Goal: Transaction & Acquisition: Book appointment/travel/reservation

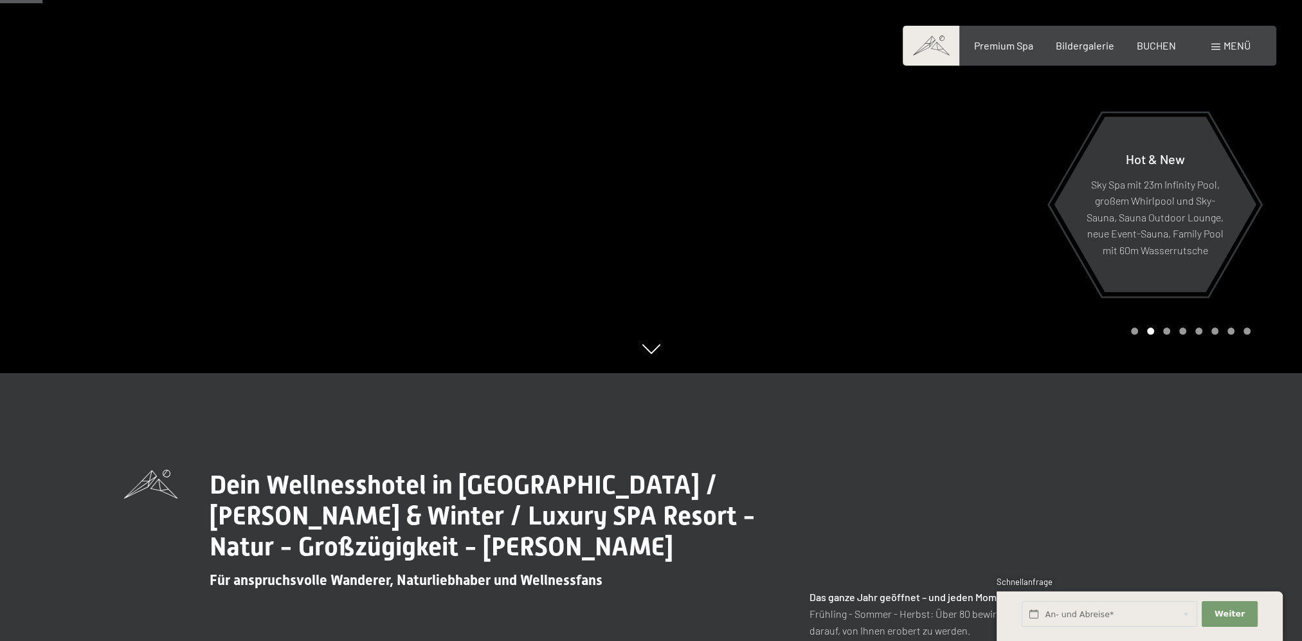
scroll to position [113, 0]
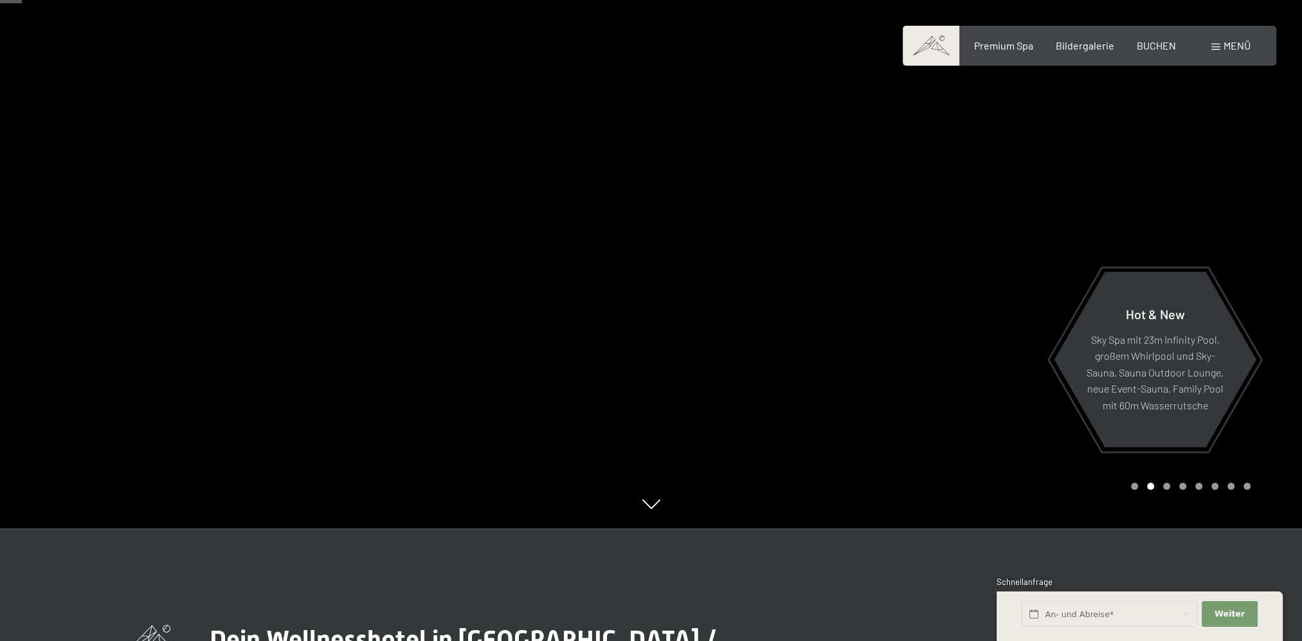
click at [1225, 53] on div "Buchen Anfragen Premium Spa Bildergalerie BUCHEN Menü DE IT EN Gutschein Bilder…" at bounding box center [1090, 46] width 322 height 14
click at [1176, 42] on div "Premium Spa Bildergalerie BUCHEN" at bounding box center [1064, 46] width 270 height 14
click at [1165, 44] on span "BUCHEN" at bounding box center [1156, 43] width 39 height 12
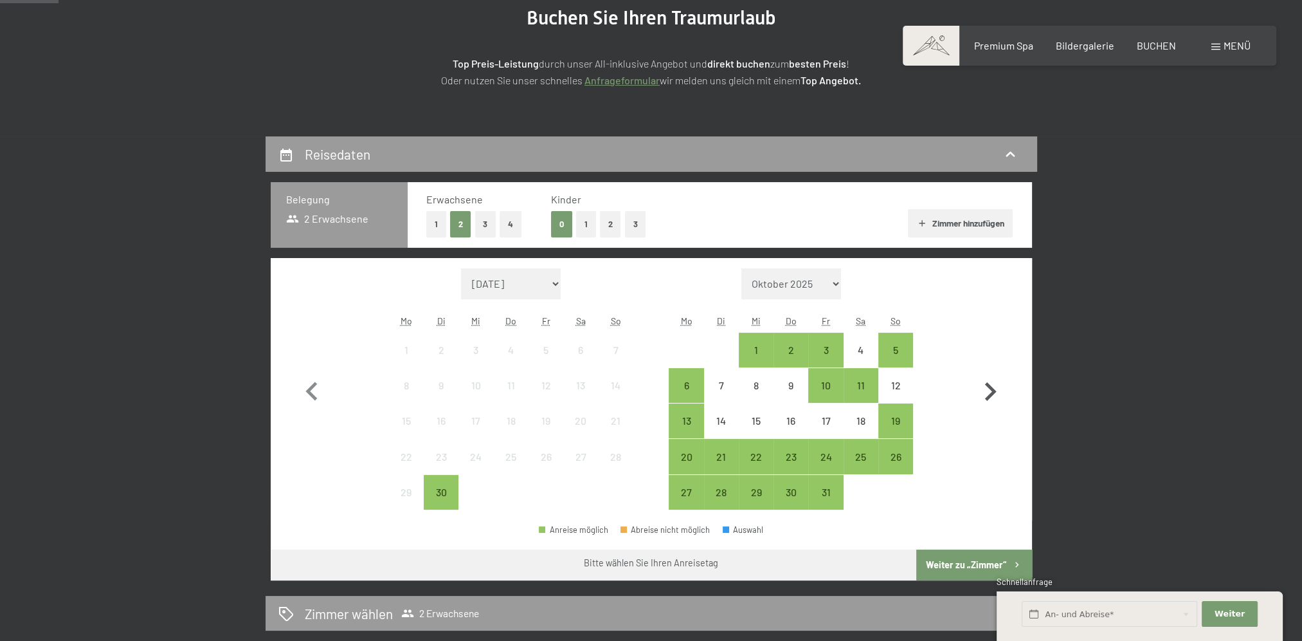
scroll to position [193, 0]
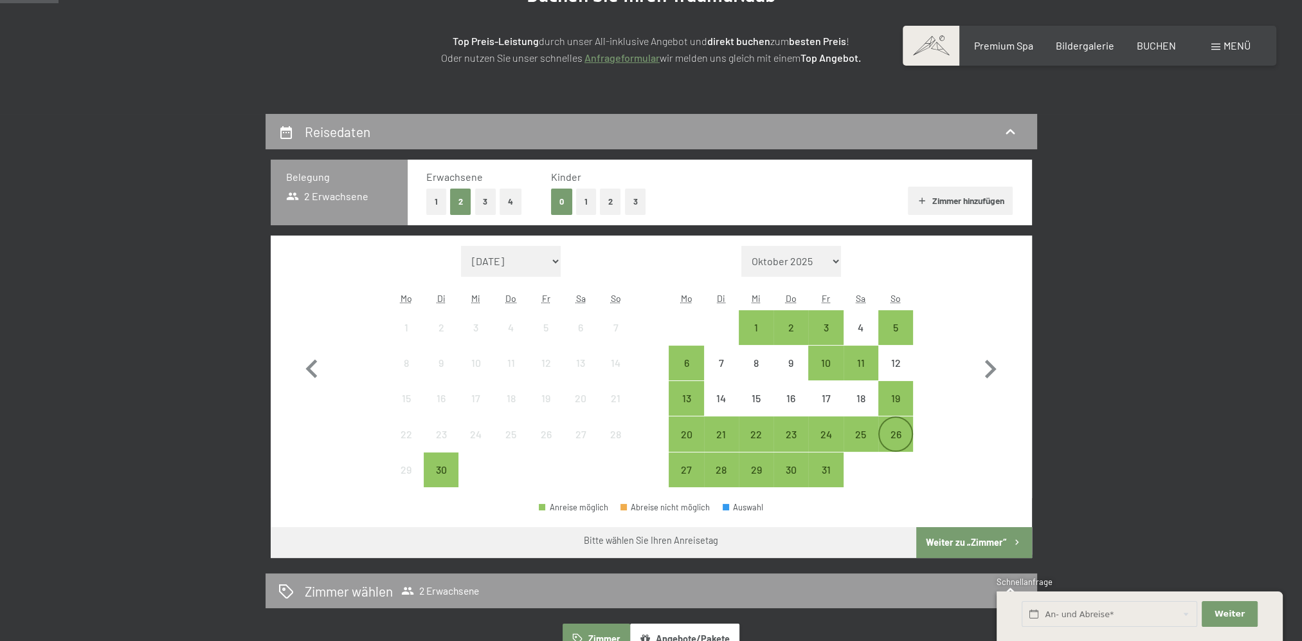
click at [893, 438] on div "26" at bounding box center [896, 445] width 32 height 32
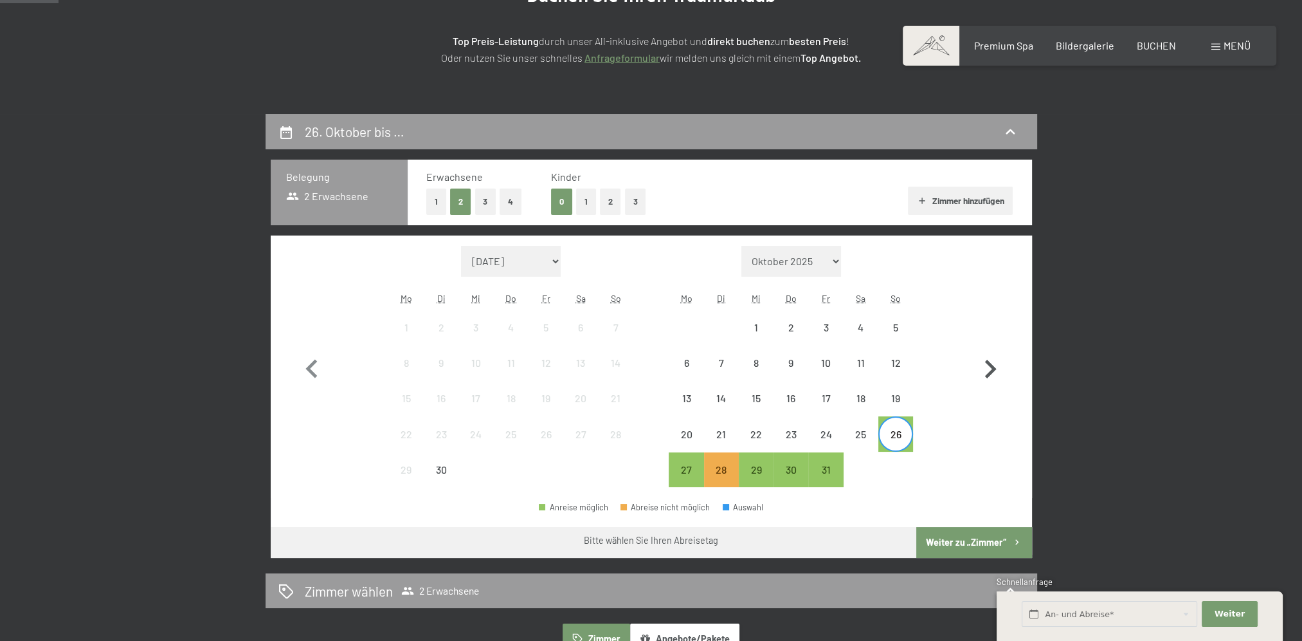
click at [990, 365] on icon "button" at bounding box center [991, 369] width 12 height 19
select select "2025-10-01"
select select "2025-11-01"
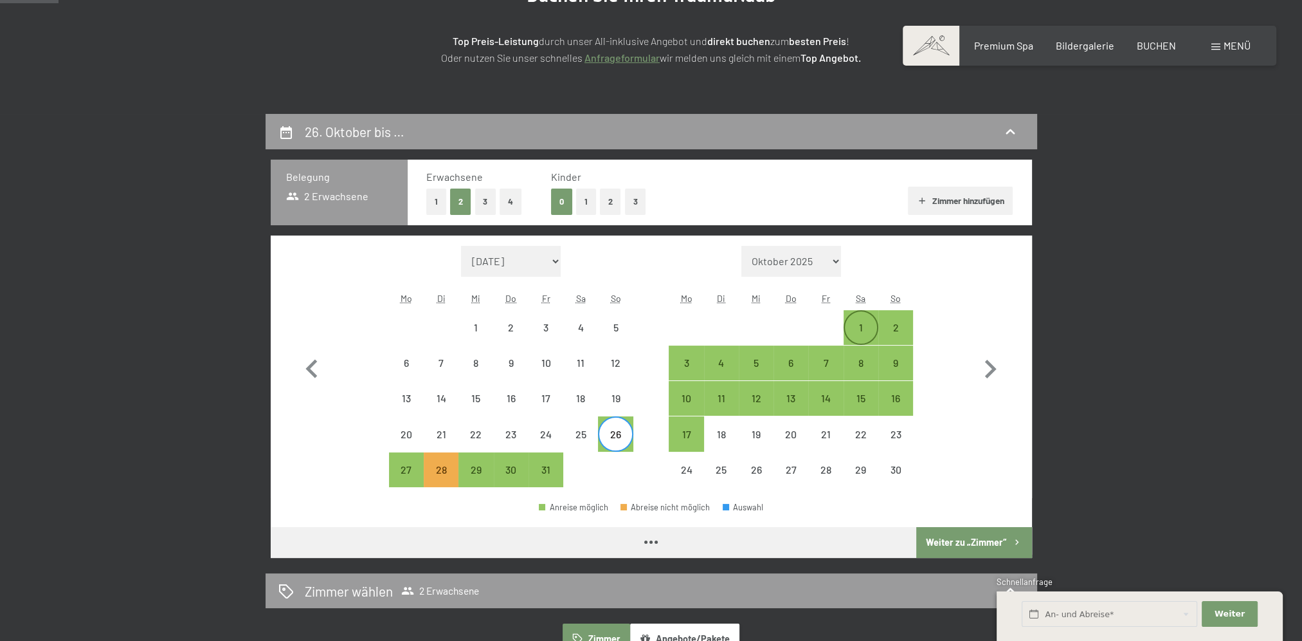
click at [862, 327] on div "1" at bounding box center [861, 338] width 32 height 32
select select "2025-10-01"
select select "2025-11-01"
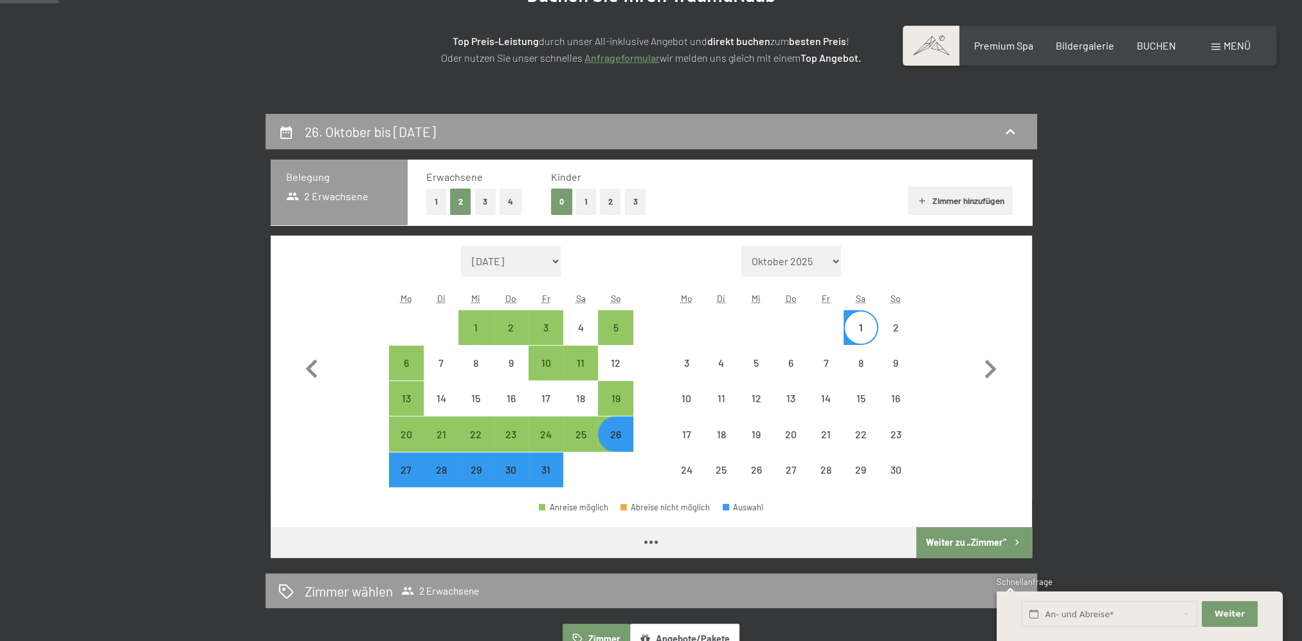
select select "2025-10-01"
select select "2025-11-01"
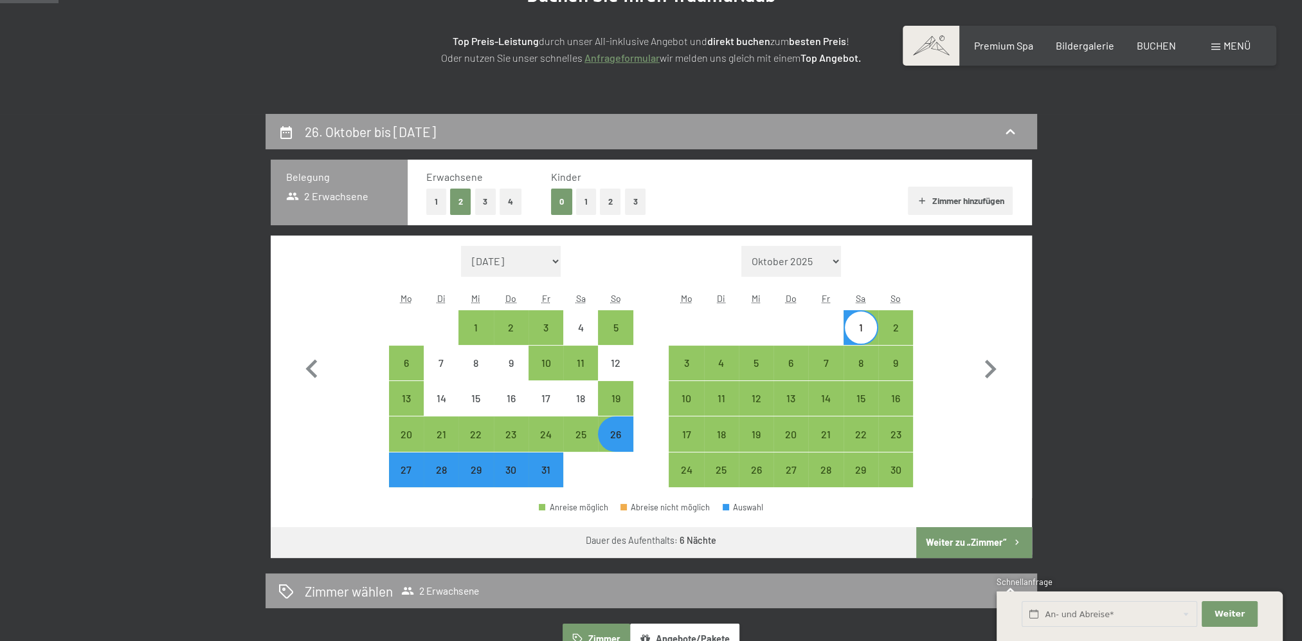
click at [970, 543] on button "Weiter zu „Zimmer“" at bounding box center [974, 542] width 115 height 31
select select "2025-10-01"
select select "2025-11-01"
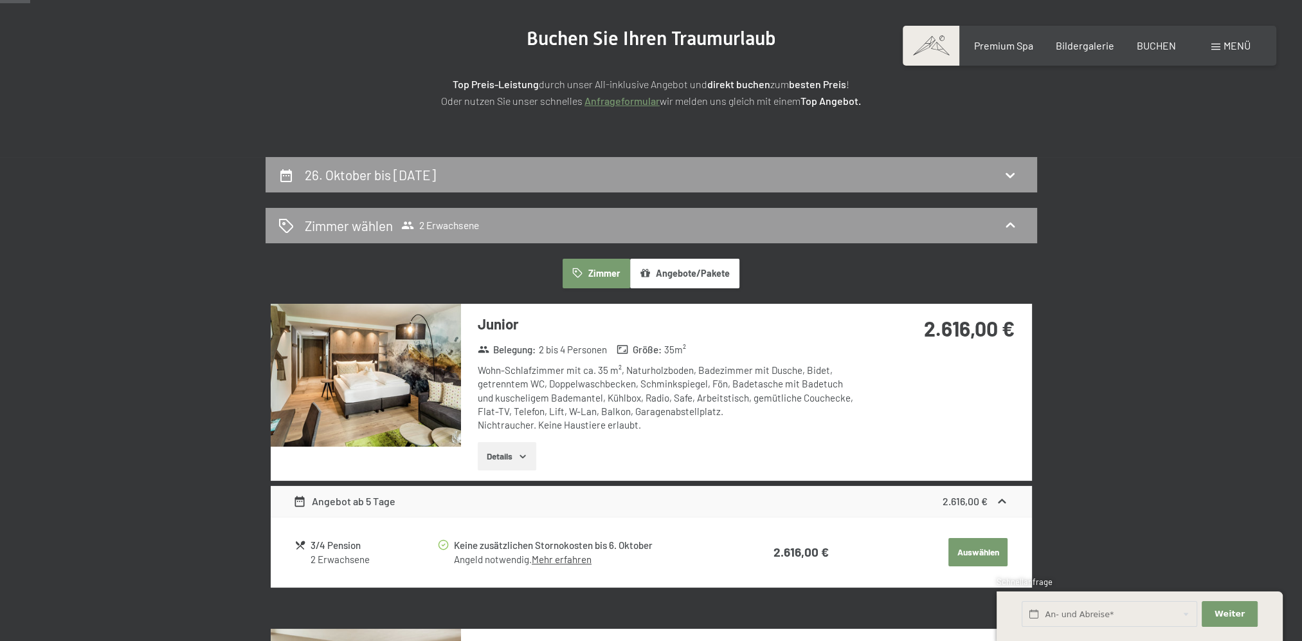
scroll to position [50, 0]
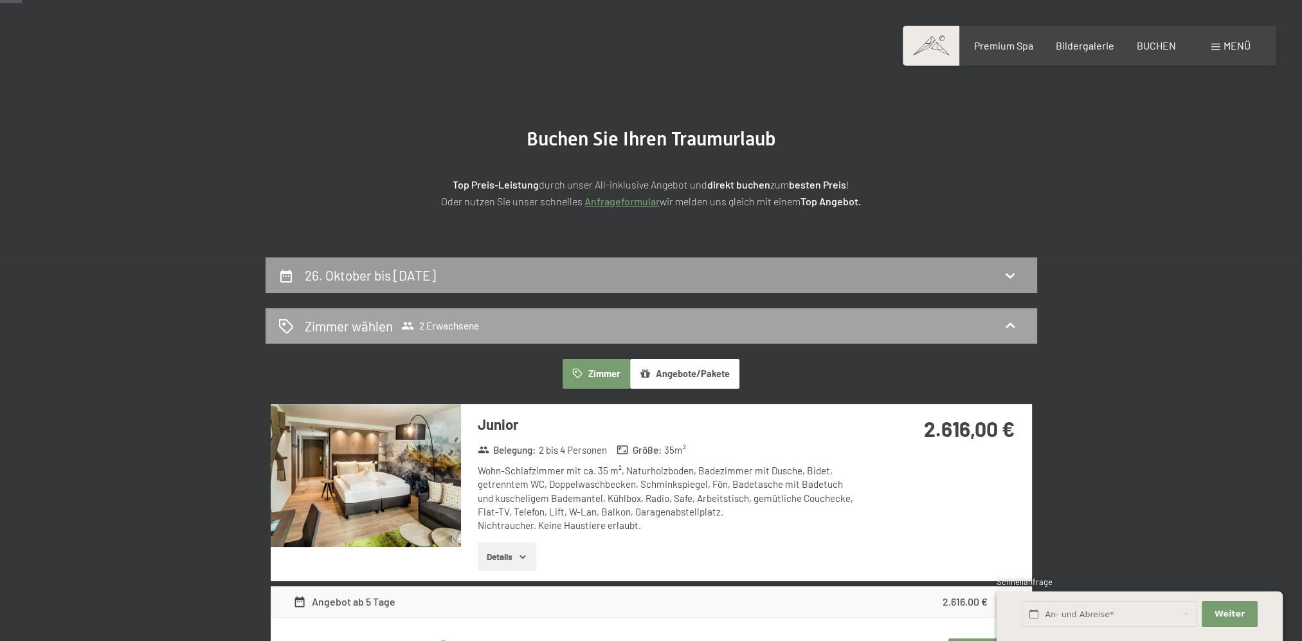
click at [966, 311] on div "Zimmer wählen 2 Erwachsene" at bounding box center [652, 325] width 772 height 35
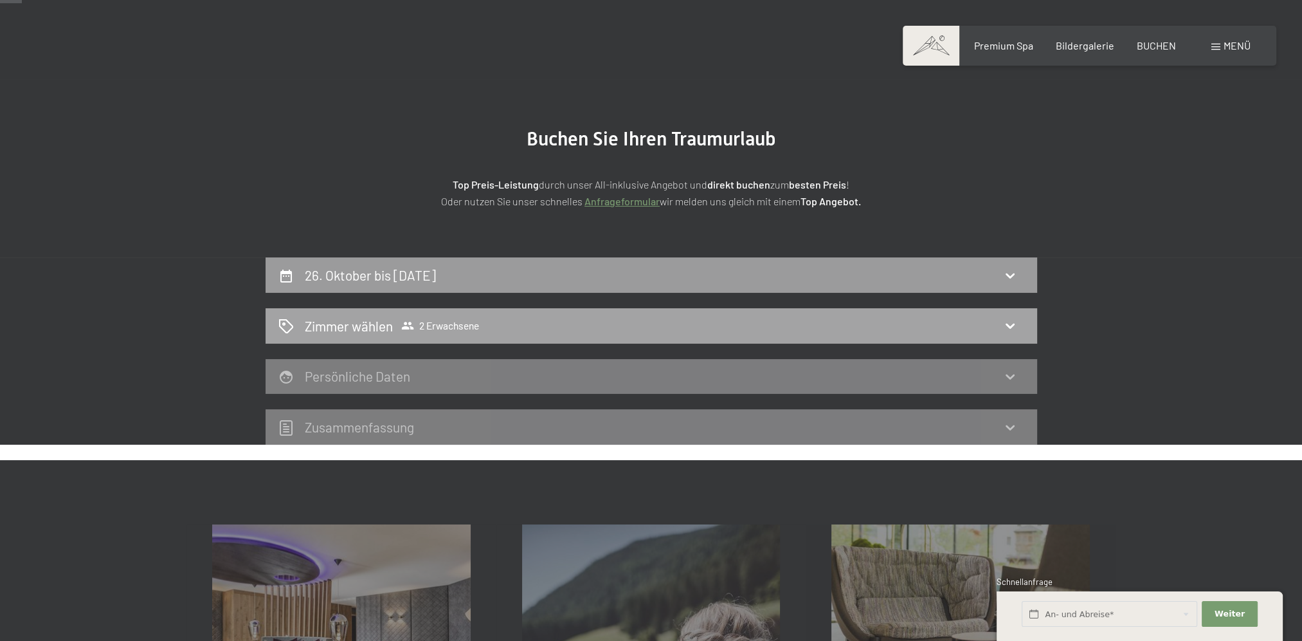
click at [1004, 320] on icon at bounding box center [1010, 325] width 15 height 15
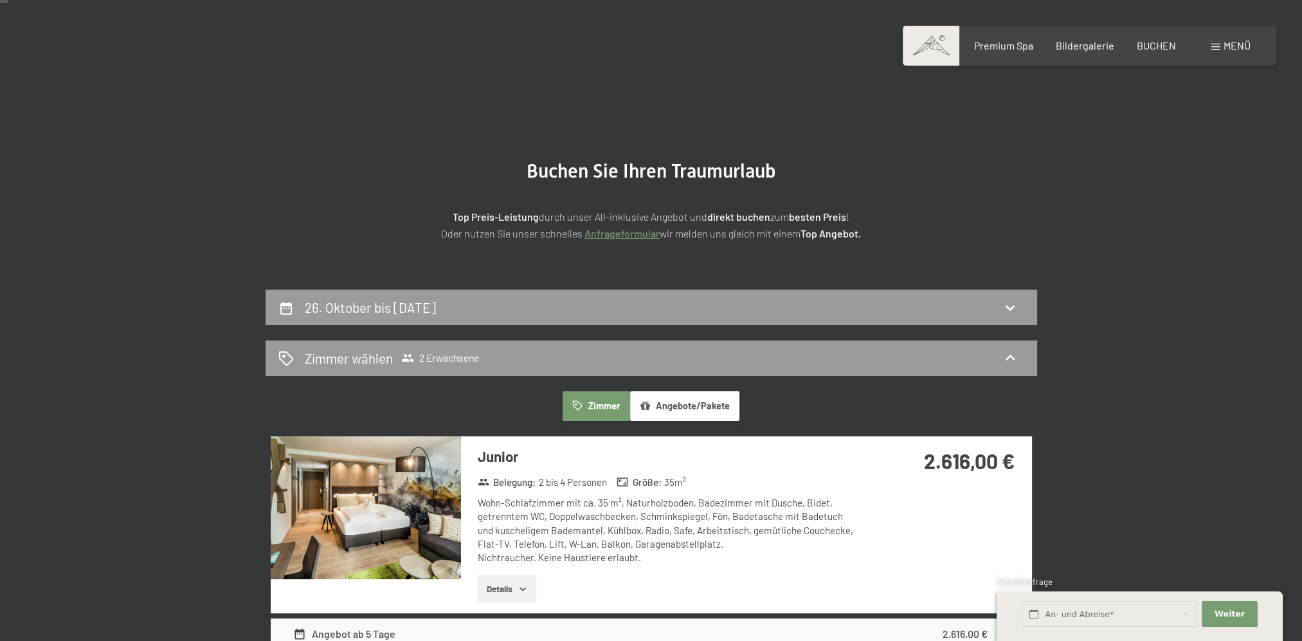
scroll to position [0, 0]
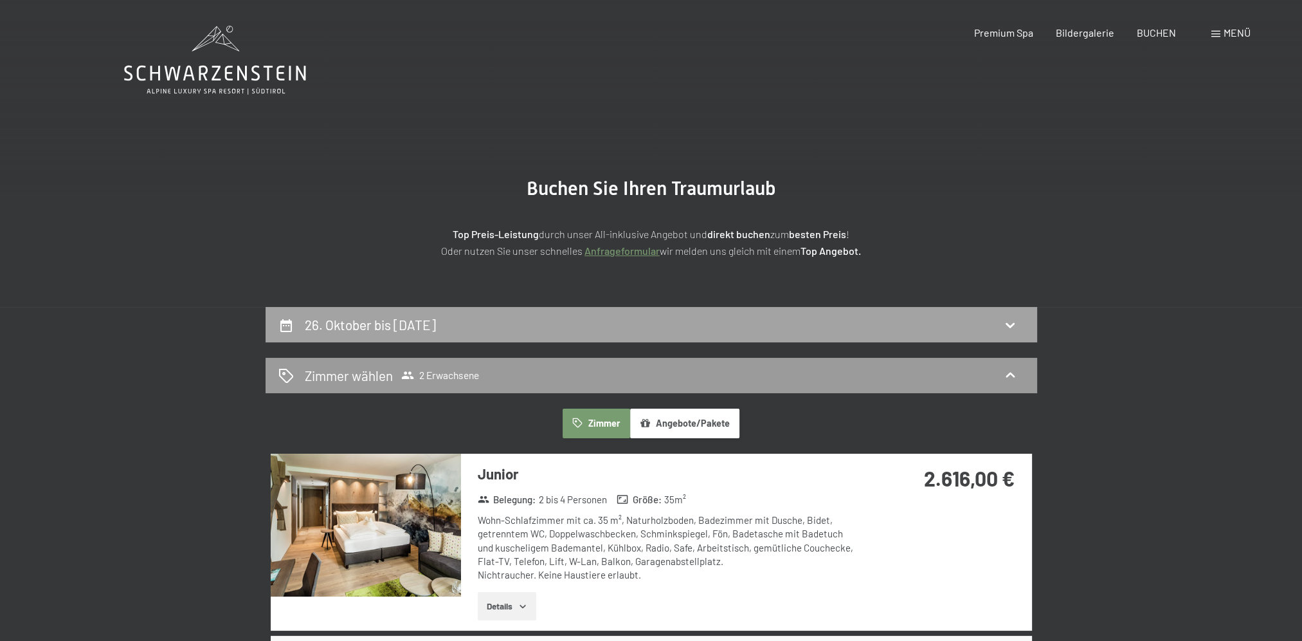
click at [849, 314] on div "26. Oktober bis 1. November 2025" at bounding box center [652, 324] width 772 height 35
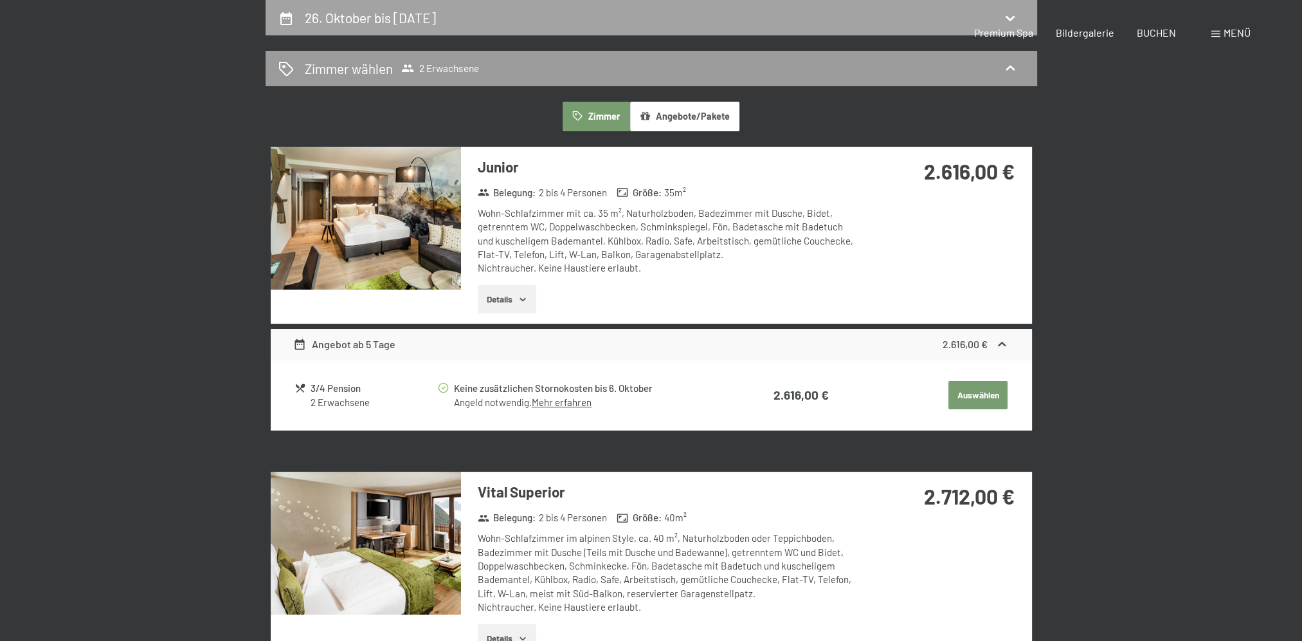
select select "2025-10-01"
select select "2025-11-01"
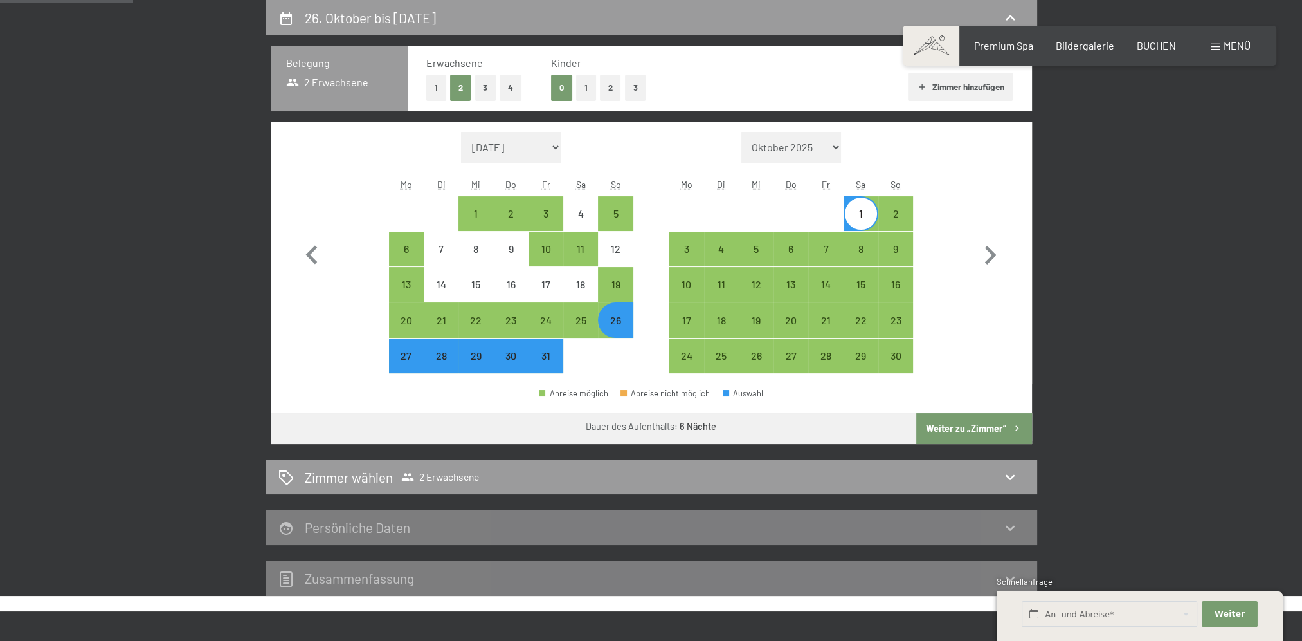
click at [617, 81] on button "2" at bounding box center [610, 88] width 21 height 26
select select "2025-10-01"
select select "2025-11-01"
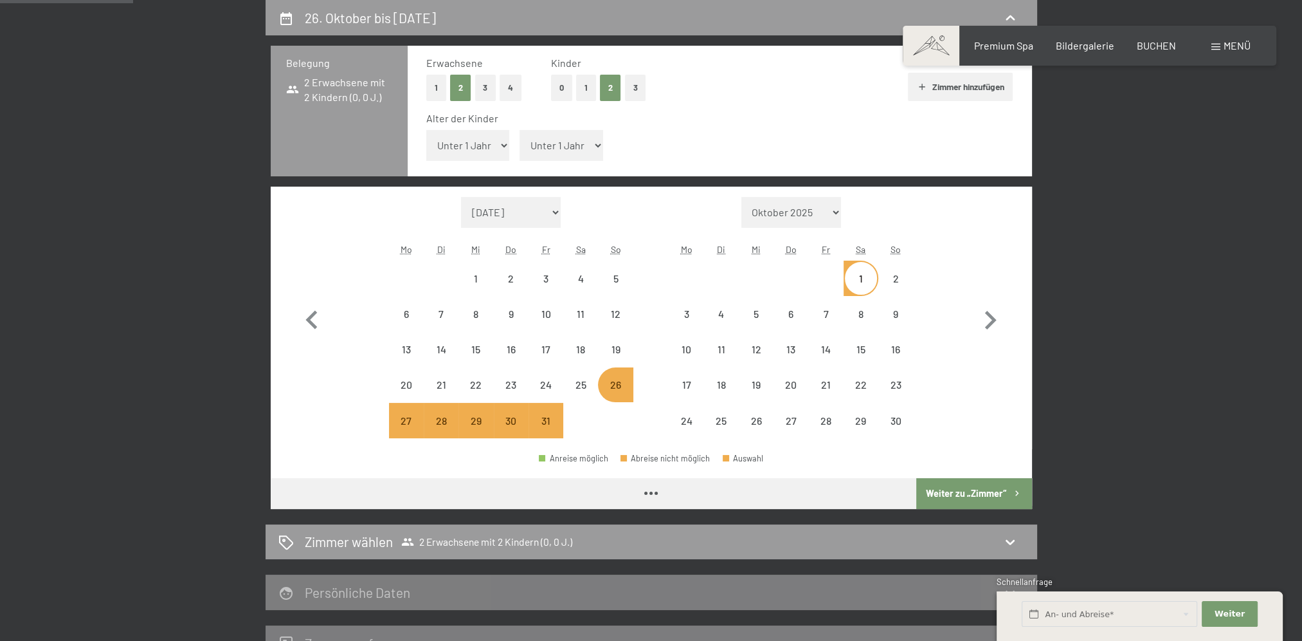
click at [466, 154] on select "Unter 1 Jahr 1 Jahr 2 Jahre 3 Jahre 4 Jahre 5 Jahre 6 Jahre 7 Jahre 8 Jahre 9 J…" at bounding box center [468, 145] width 84 height 31
select select "2025-10-01"
select select "2025-11-01"
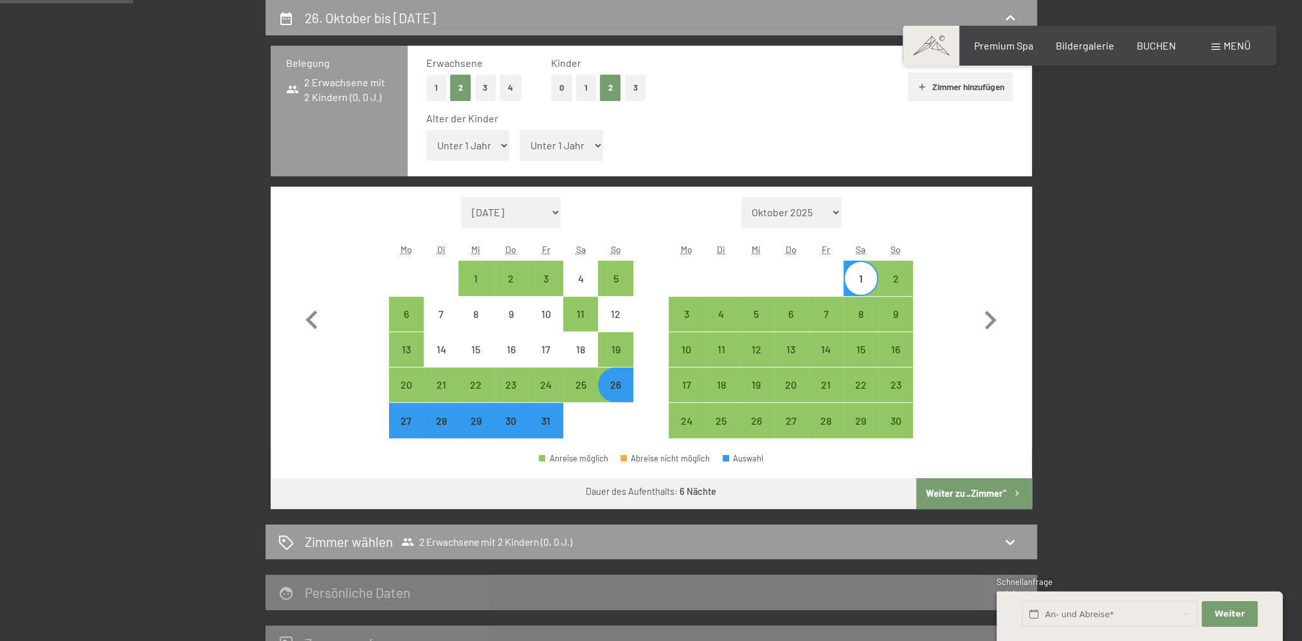
select select "3"
click at [426, 130] on select "Unter 1 Jahr 1 Jahr 2 Jahre 3 Jahre 4 Jahre 5 Jahre 6 Jahre 7 Jahre 8 Jahre 9 J…" at bounding box center [468, 145] width 84 height 31
select select "2025-10-01"
select select "2025-11-01"
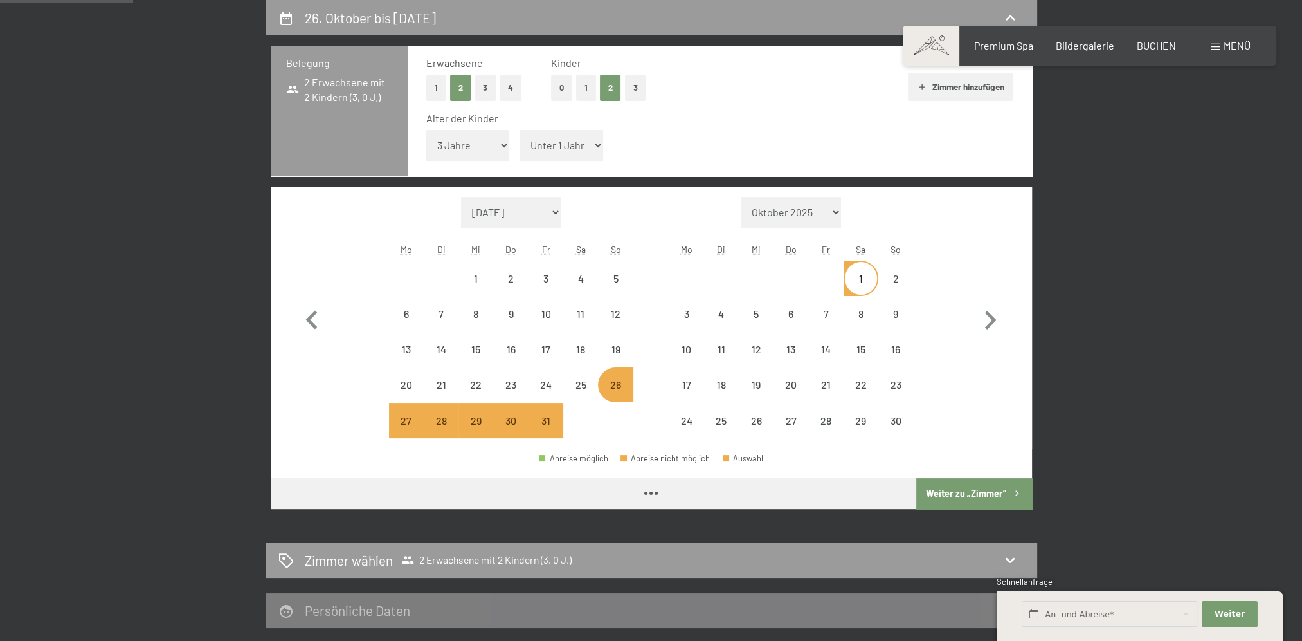
click at [544, 150] on select "Unter 1 Jahr 1 Jahr 2 Jahre 3 Jahre 4 Jahre 5 Jahre 6 Jahre 7 Jahre 8 Jahre 9 J…" at bounding box center [562, 145] width 84 height 31
select select "2025-10-01"
select select "2025-11-01"
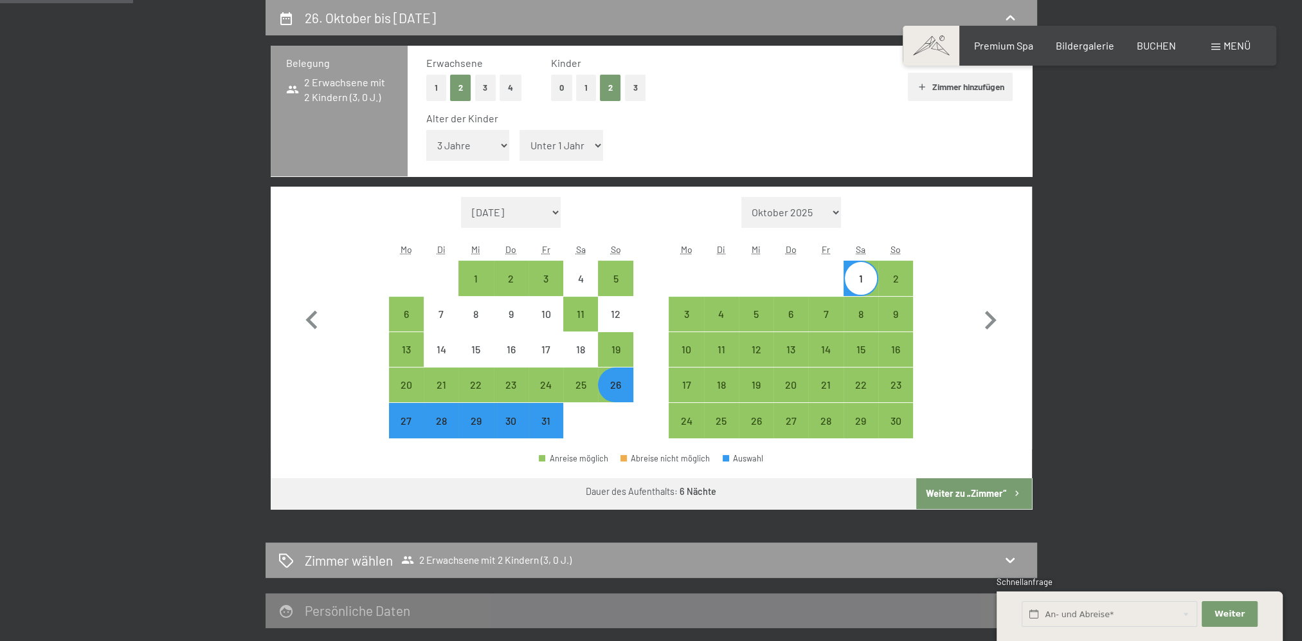
select select "7"
click at [520, 130] on select "Unter 1 Jahr 1 Jahr 2 Jahre 3 Jahre 4 Jahre 5 Jahre 6 Jahre 7 Jahre 8 Jahre 9 J…" at bounding box center [562, 145] width 84 height 31
select select "2025-10-01"
select select "2025-11-01"
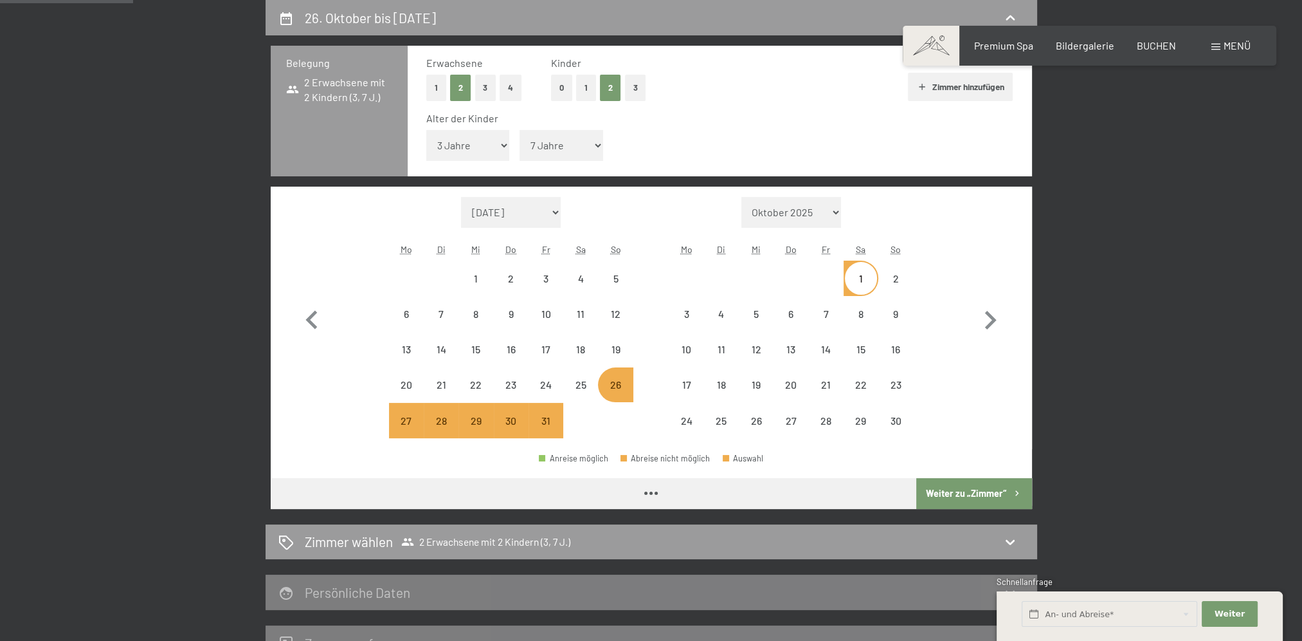
select select "2025-10-01"
select select "2025-11-01"
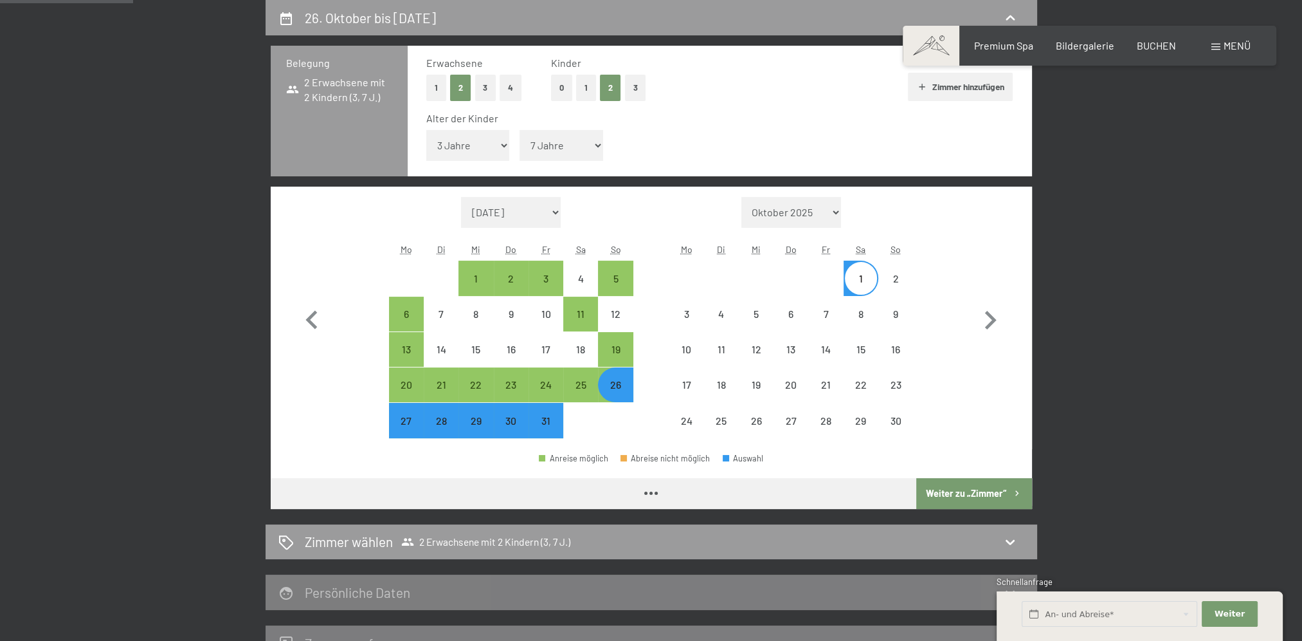
click at [980, 497] on button "Weiter zu „Zimmer“" at bounding box center [974, 493] width 115 height 31
select select "2025-10-01"
select select "2025-11-01"
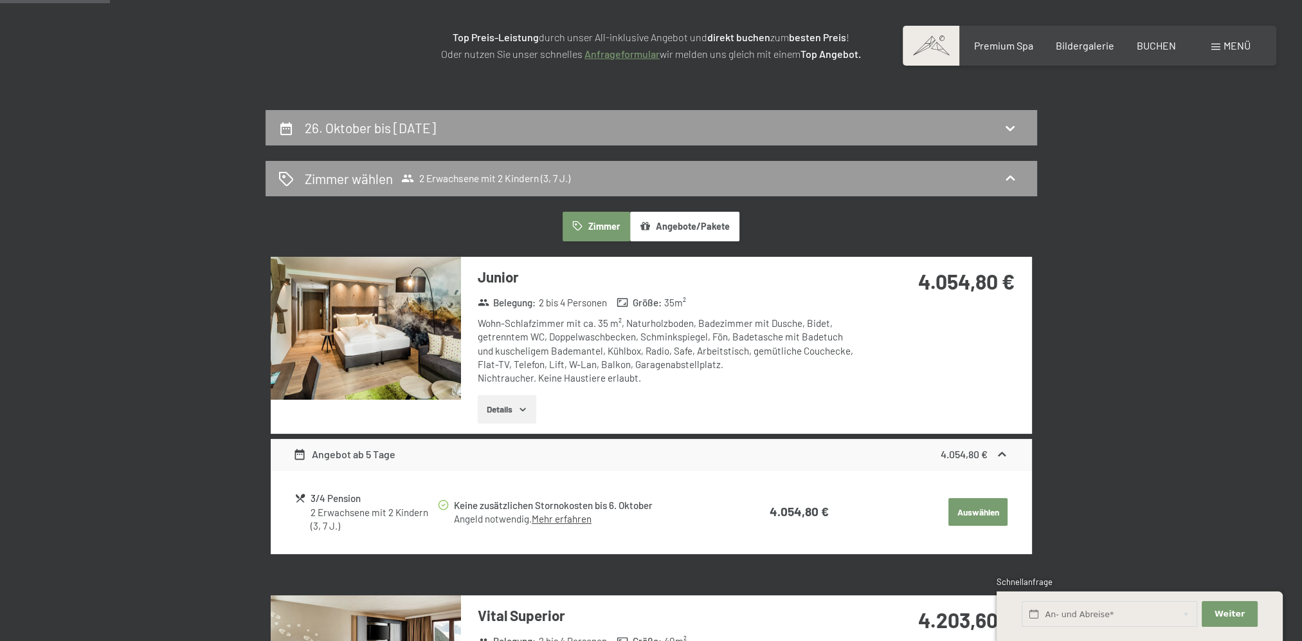
scroll to position [129, 0]
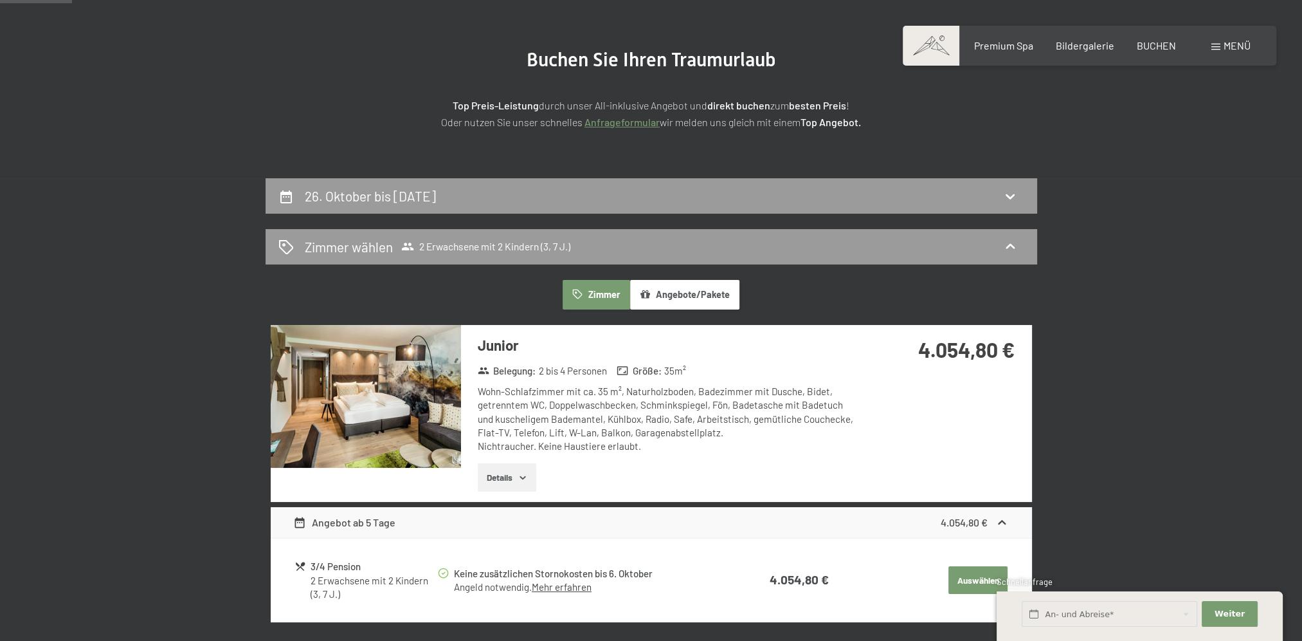
click at [688, 297] on button "Angebote/Pakete" at bounding box center [684, 295] width 109 height 30
